Goal: Task Accomplishment & Management: Use online tool/utility

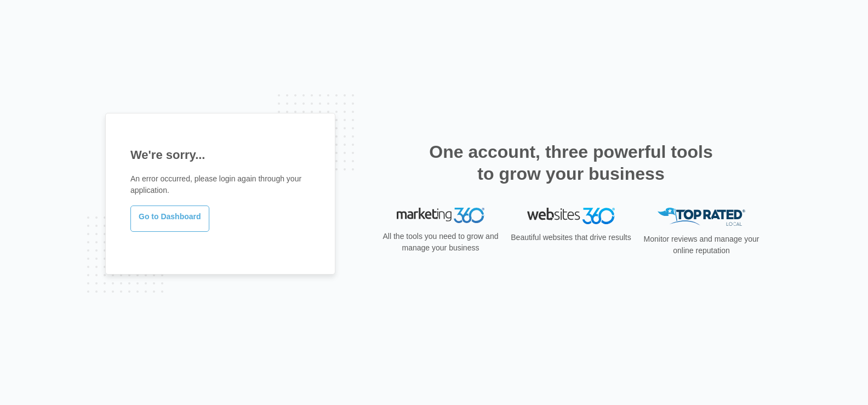
click at [157, 207] on link "Go to Dashboard" at bounding box center [169, 218] width 79 height 26
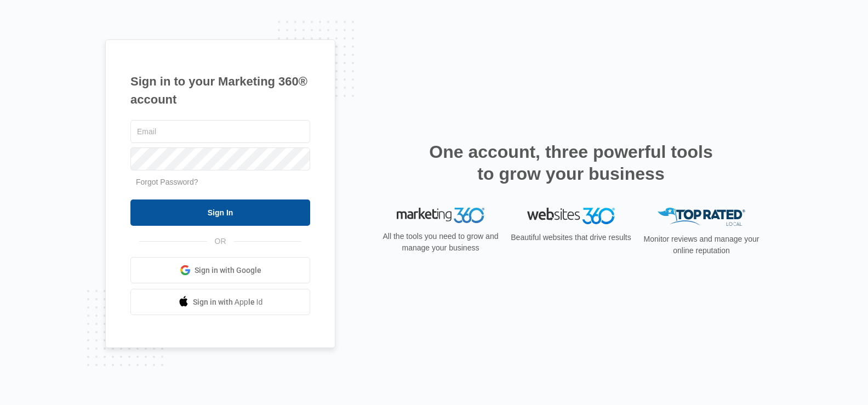
type input "[DOMAIN_NAME][EMAIL_ADDRESS][DOMAIN_NAME]"
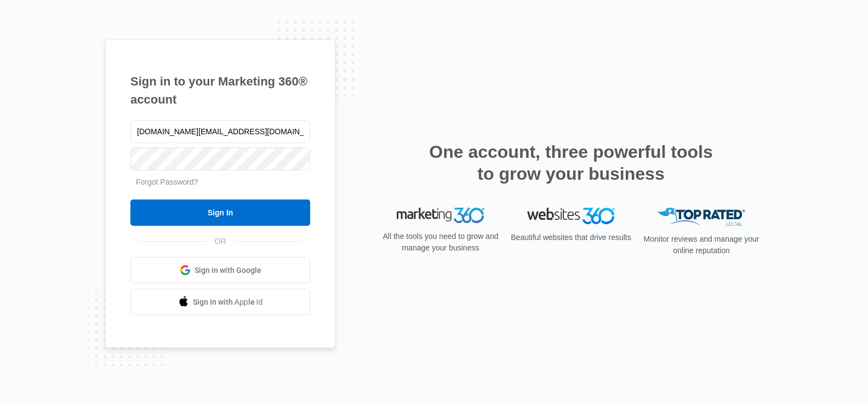
drag, startPoint x: 250, startPoint y: 213, endPoint x: 274, endPoint y: 197, distance: 29.3
click at [250, 213] on input "Sign In" at bounding box center [220, 212] width 180 height 26
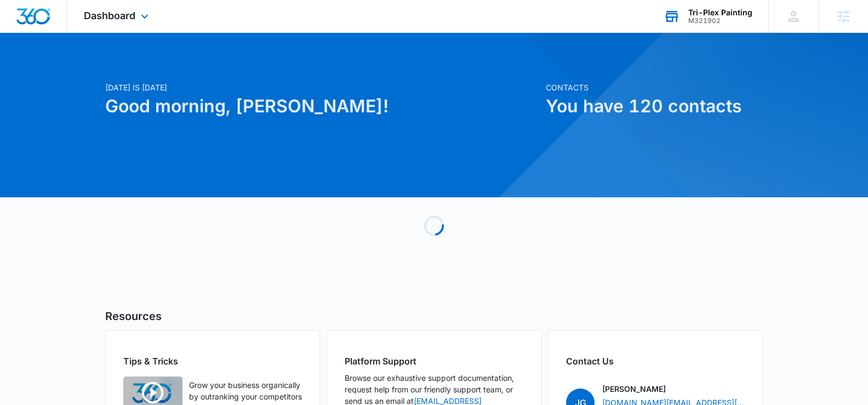
click at [699, 22] on div "M321902" at bounding box center [720, 21] width 64 height 8
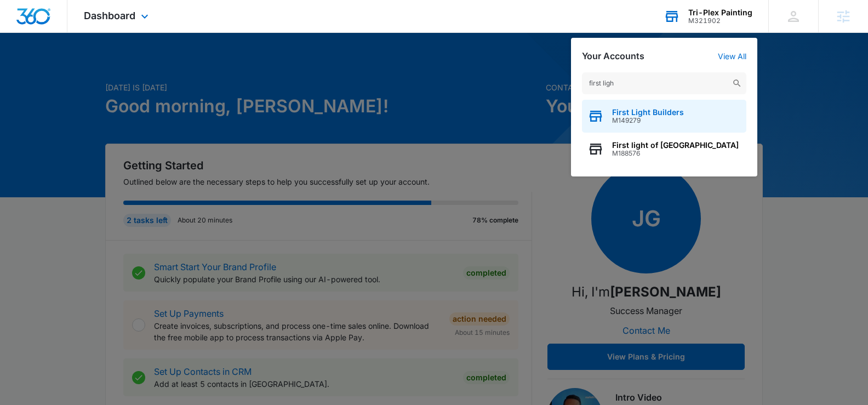
type input "first ligh"
click at [644, 107] on div "First Light Builders M149279" at bounding box center [664, 116] width 164 height 33
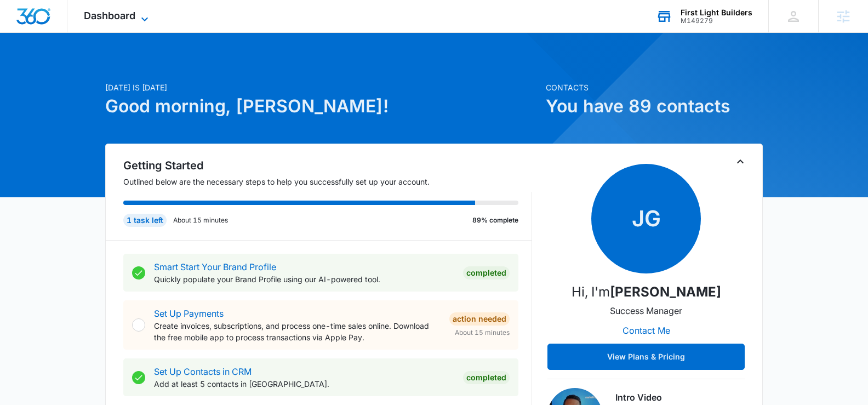
click at [145, 16] on icon at bounding box center [144, 19] width 13 height 13
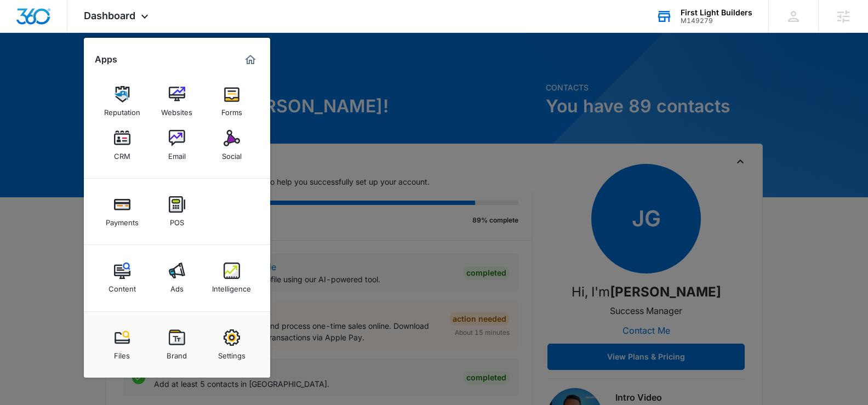
click at [218, 274] on link "Intelligence" at bounding box center [232, 278] width 42 height 42
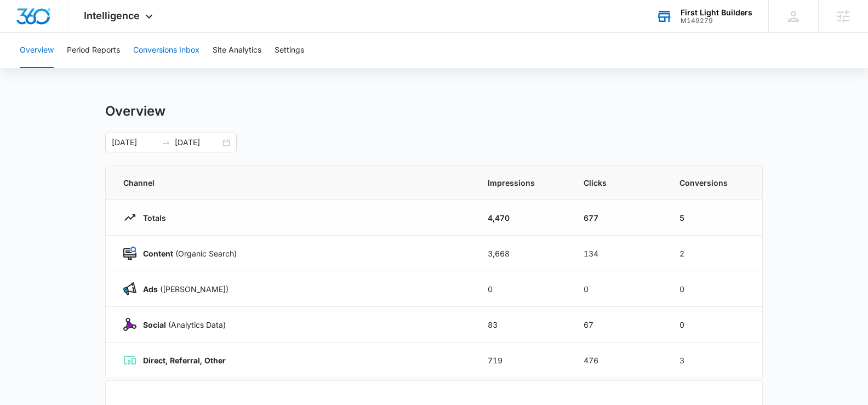
click at [154, 58] on button "Conversions Inbox" at bounding box center [166, 50] width 66 height 35
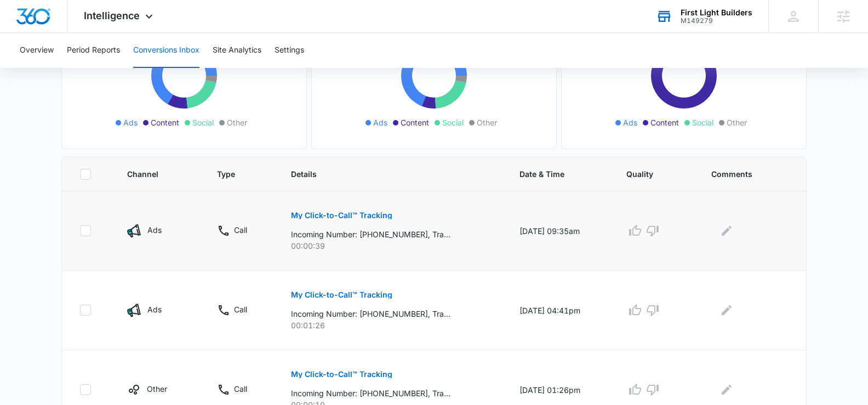
scroll to position [173, 0]
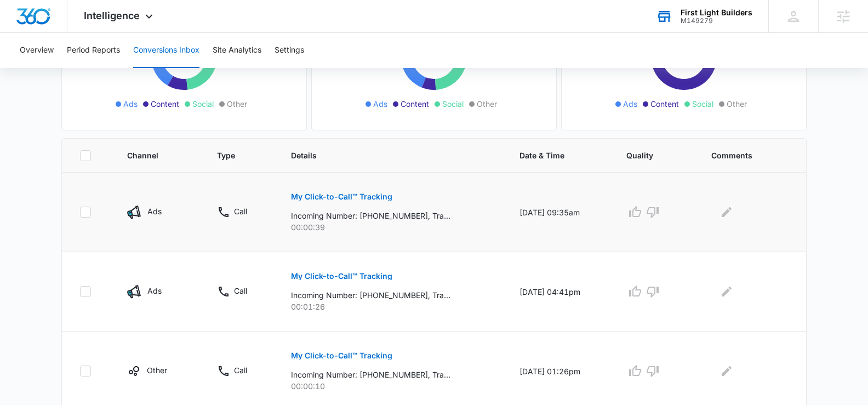
click at [336, 195] on p "My Click-to-Call™ Tracking" at bounding box center [341, 197] width 101 height 8
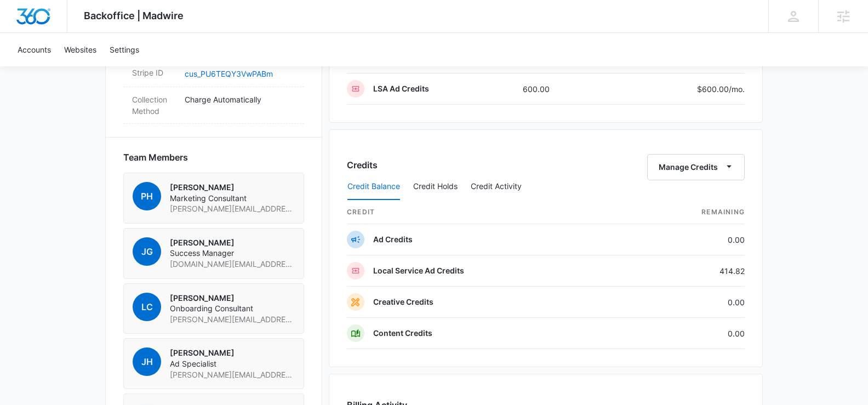
scroll to position [718, 0]
